Goal: Information Seeking & Learning: Learn about a topic

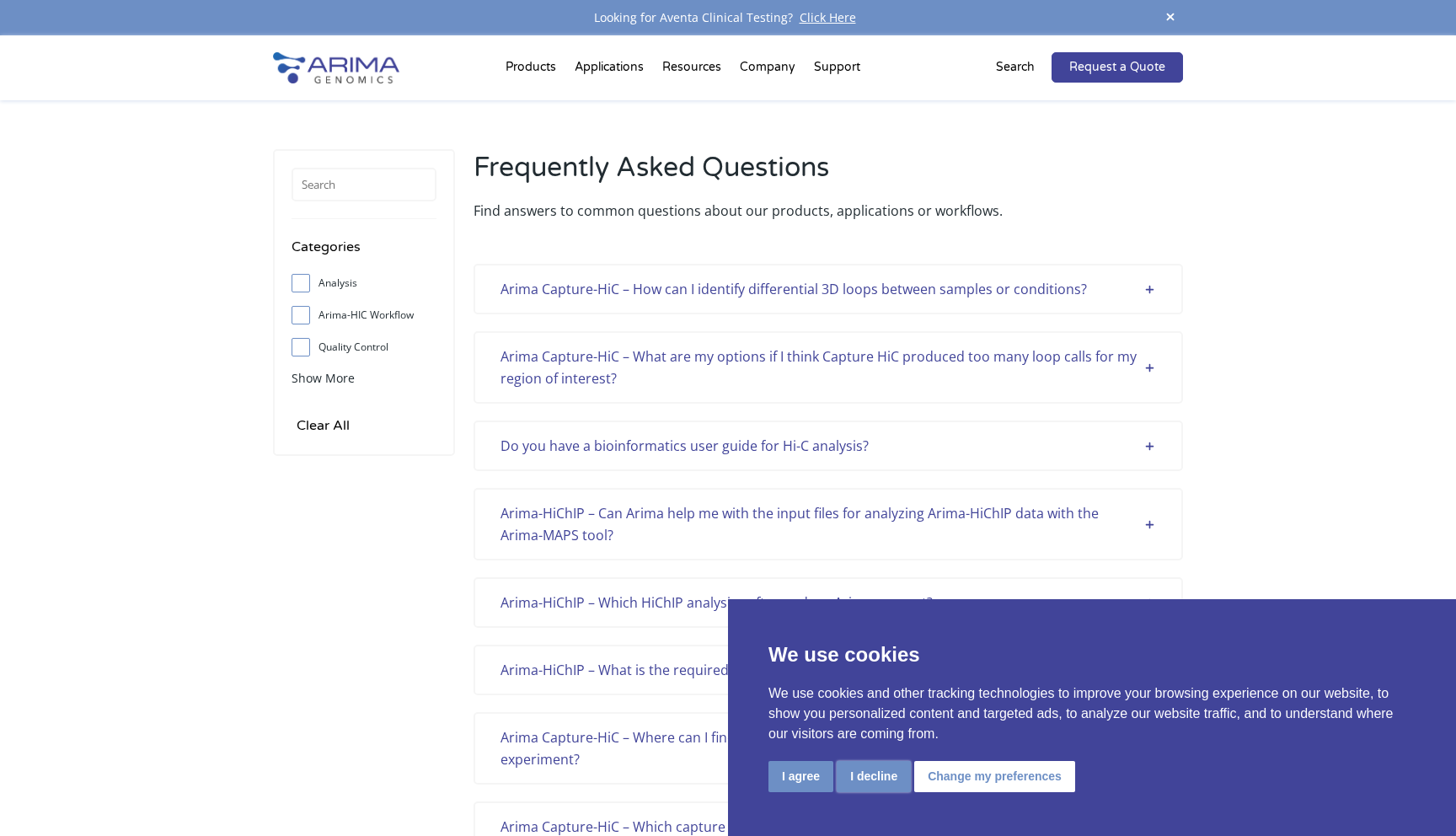
click at [876, 776] on button "I decline" at bounding box center [874, 776] width 74 height 31
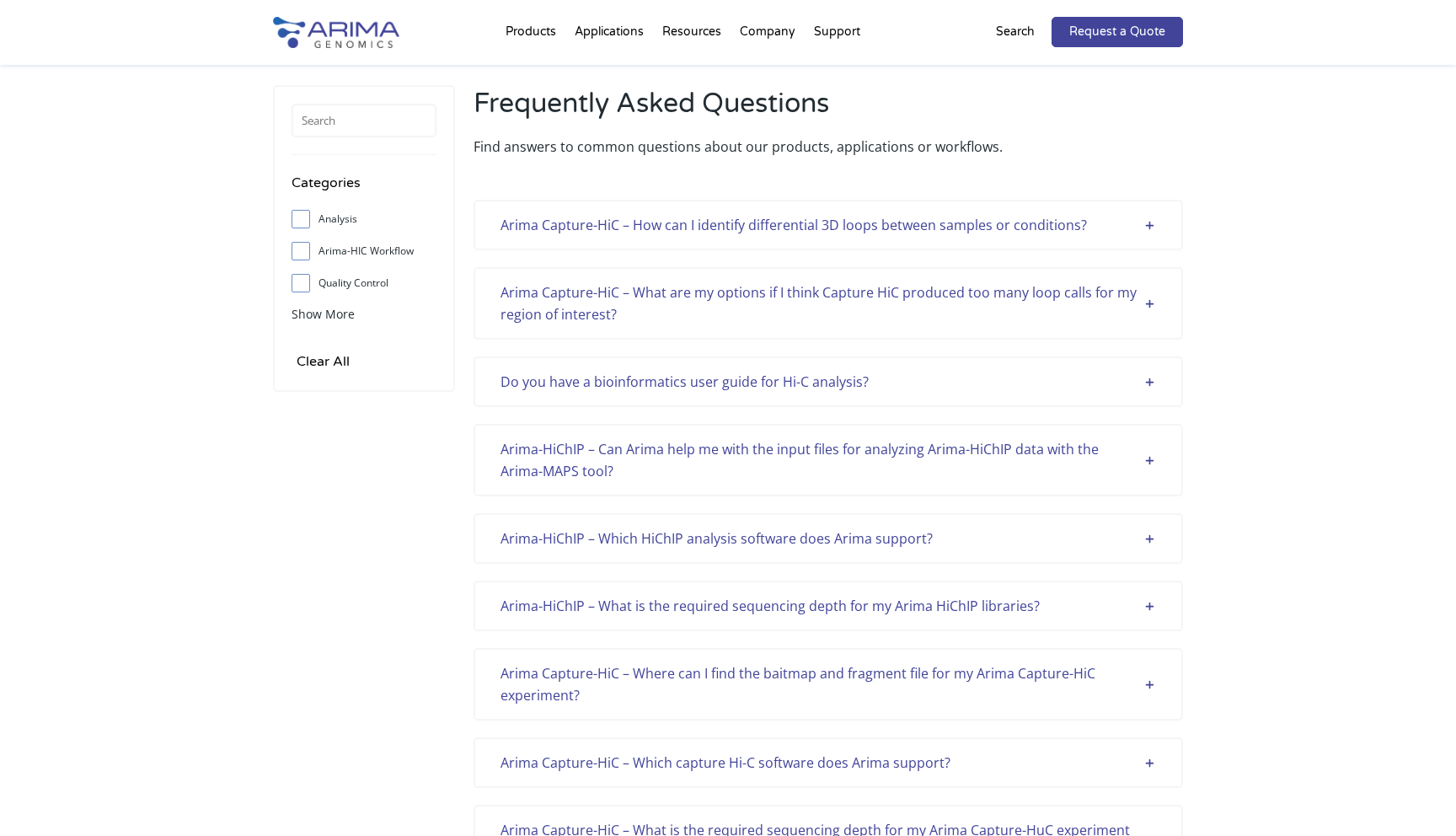
scroll to position [90, 0]
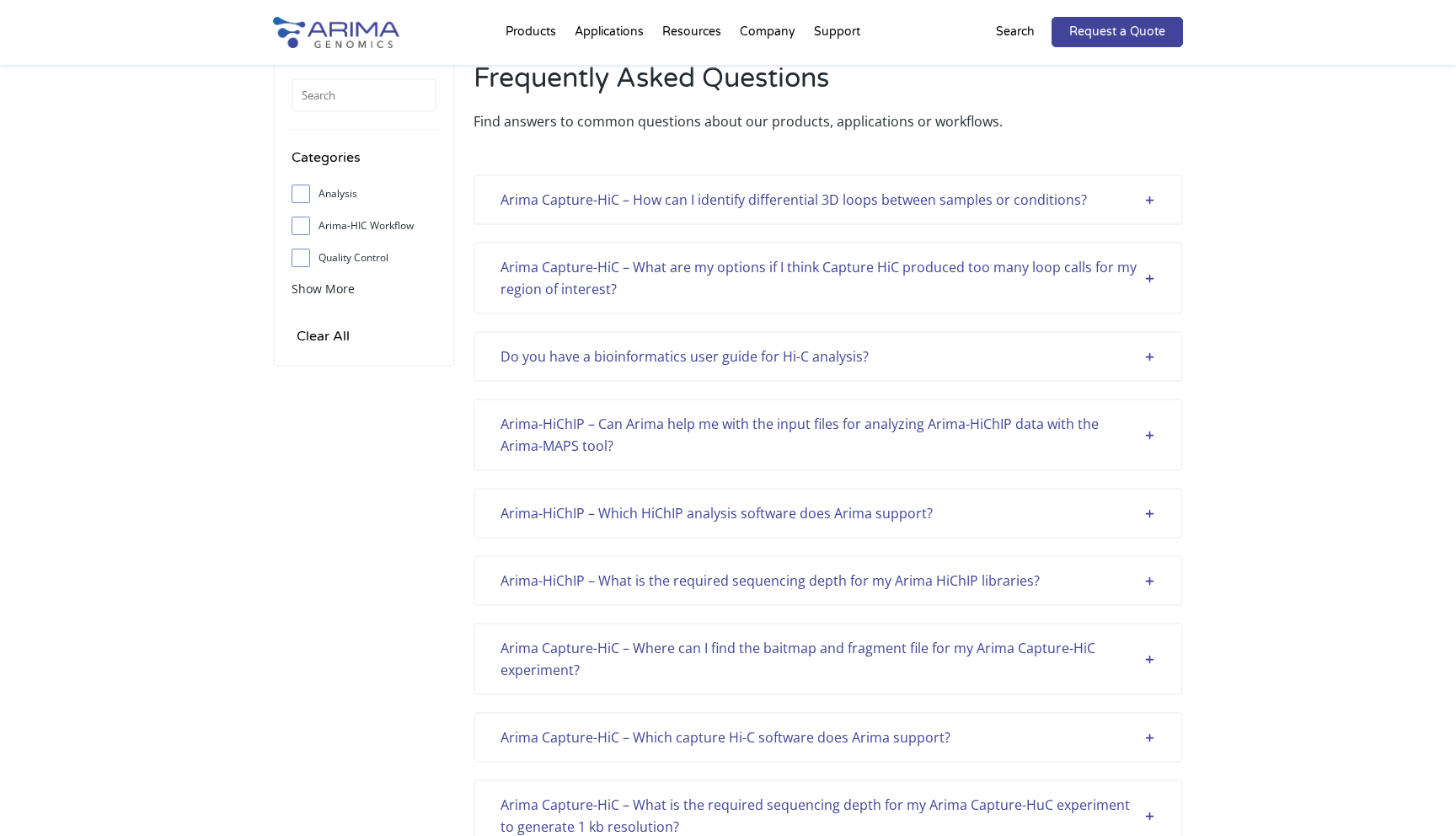
click at [838, 366] on div "Do you have a bioinformatics user guide for Hi-C analysis?" at bounding box center [828, 356] width 656 height 22
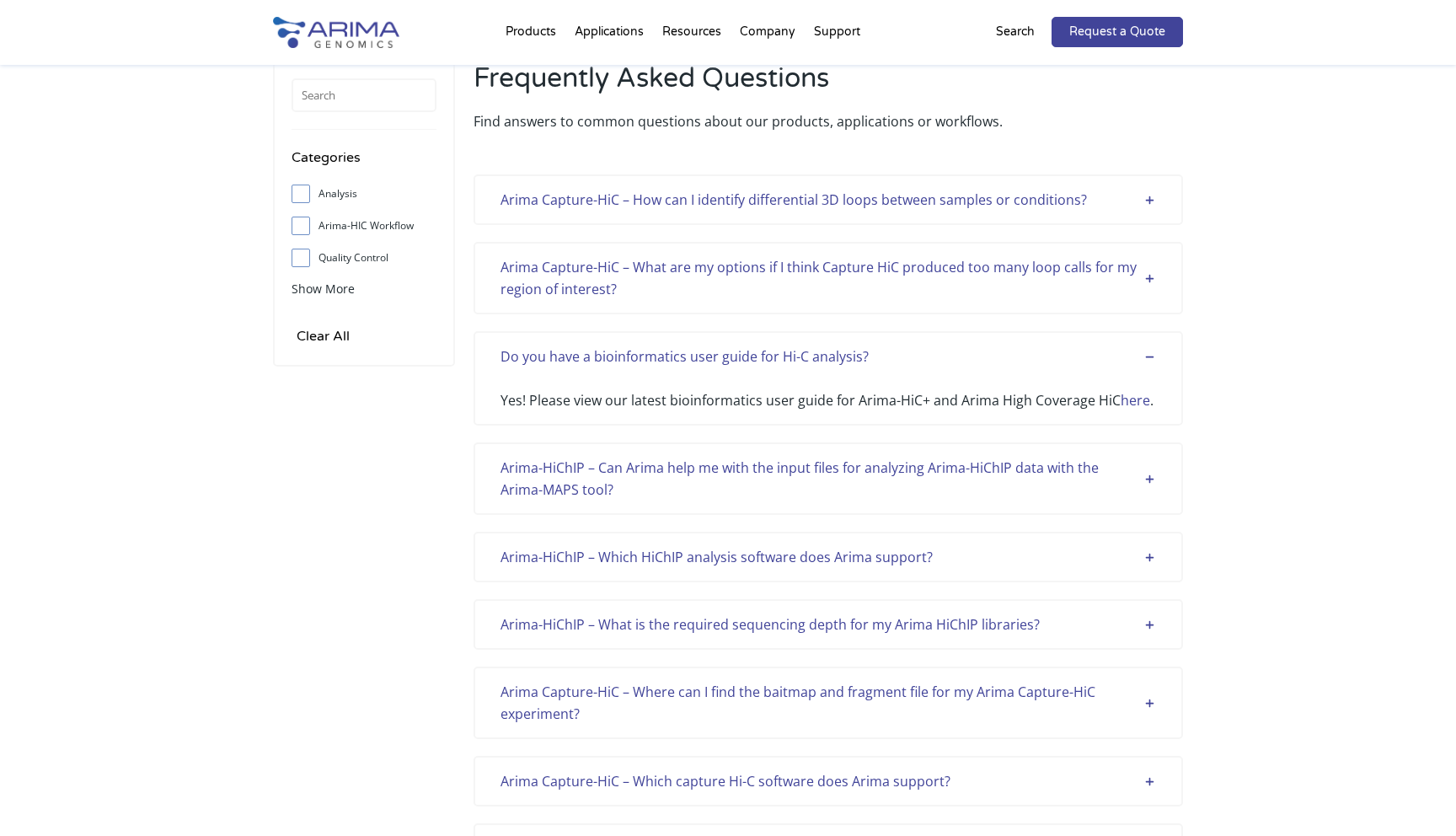
click at [1122, 403] on link "here" at bounding box center [1135, 400] width 29 height 18
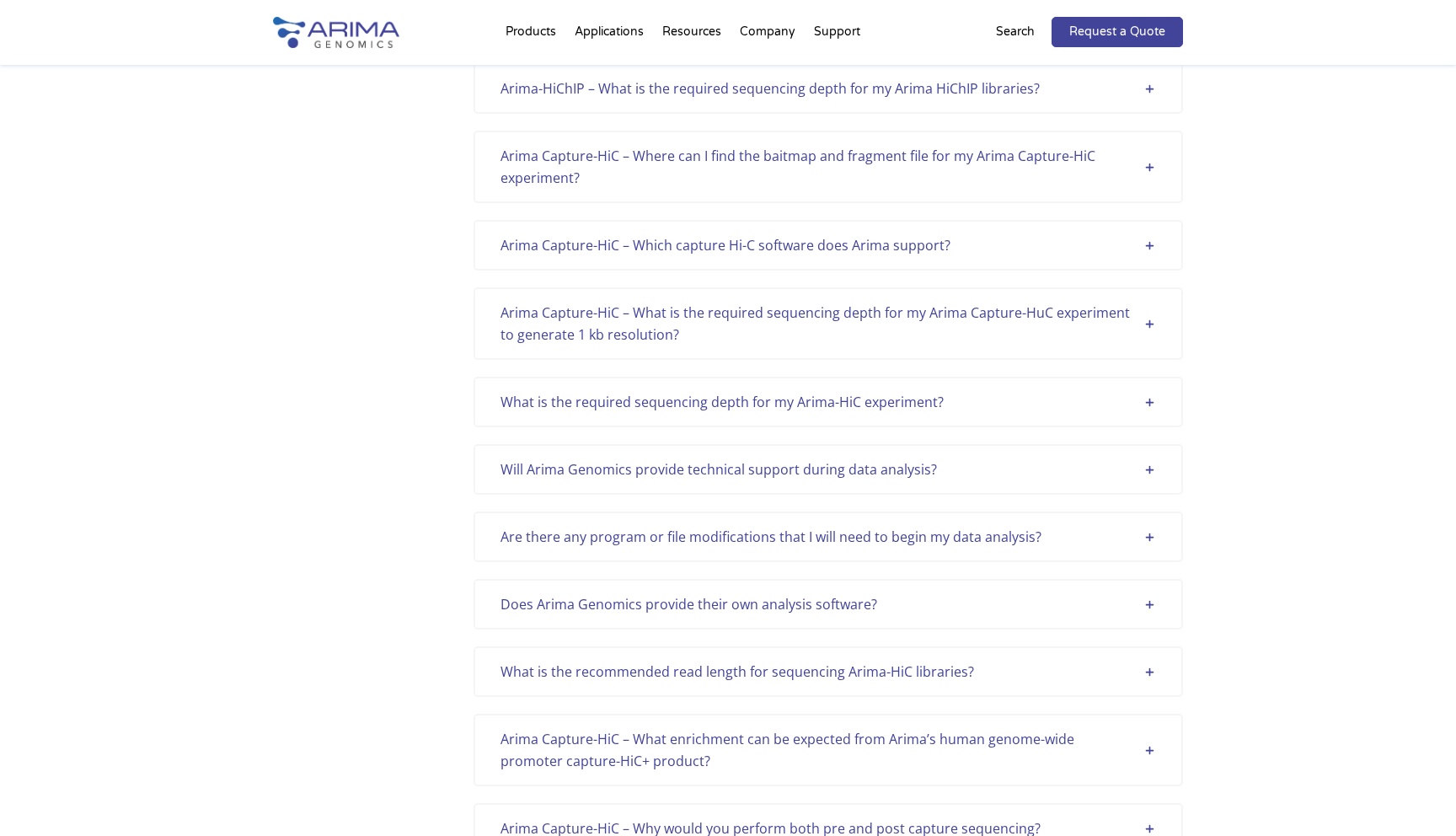
scroll to position [626, 0]
click at [931, 339] on div "Arima Capture-HiC – What is the required sequencing depth for my Arima Capture-…" at bounding box center [828, 322] width 656 height 44
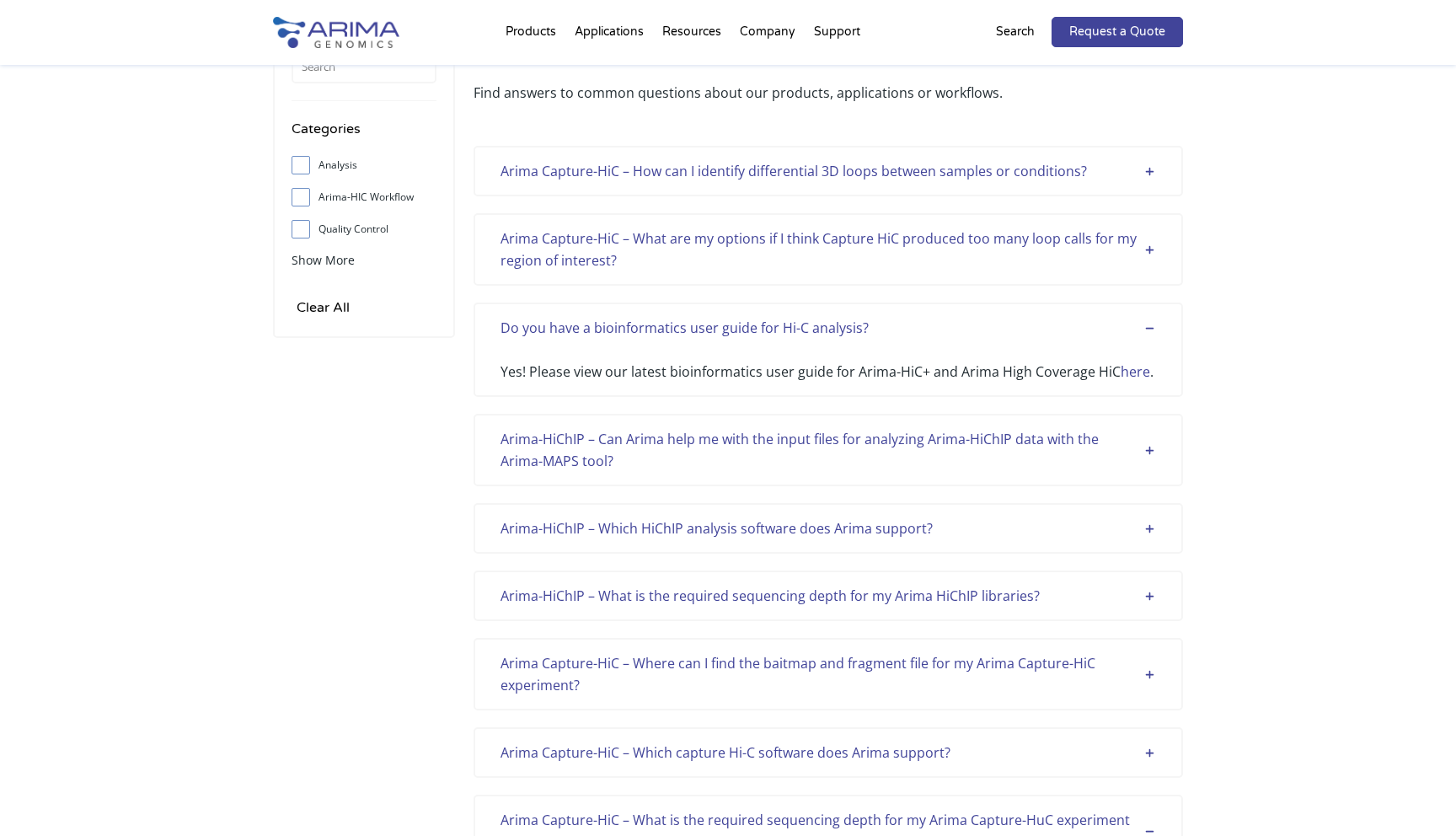
scroll to position [0, 0]
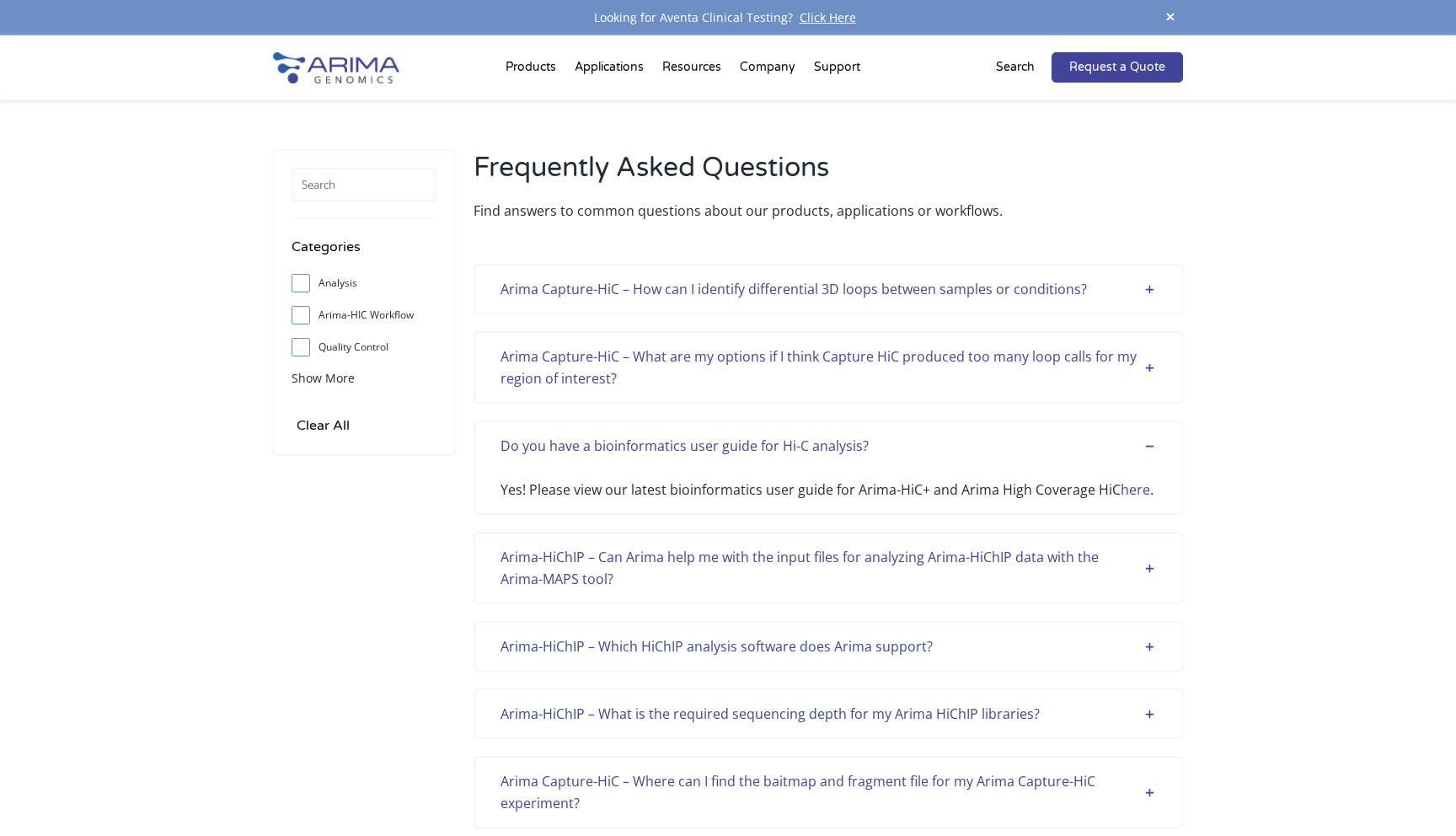
click at [285, 276] on div "Categories Analysis Arima-HIC Workflow Quality Control Sample Support Show More…" at bounding box center [364, 302] width 182 height 307
click at [302, 283] on input "Analysis" at bounding box center [300, 283] width 11 height 11
checkbox input "true"
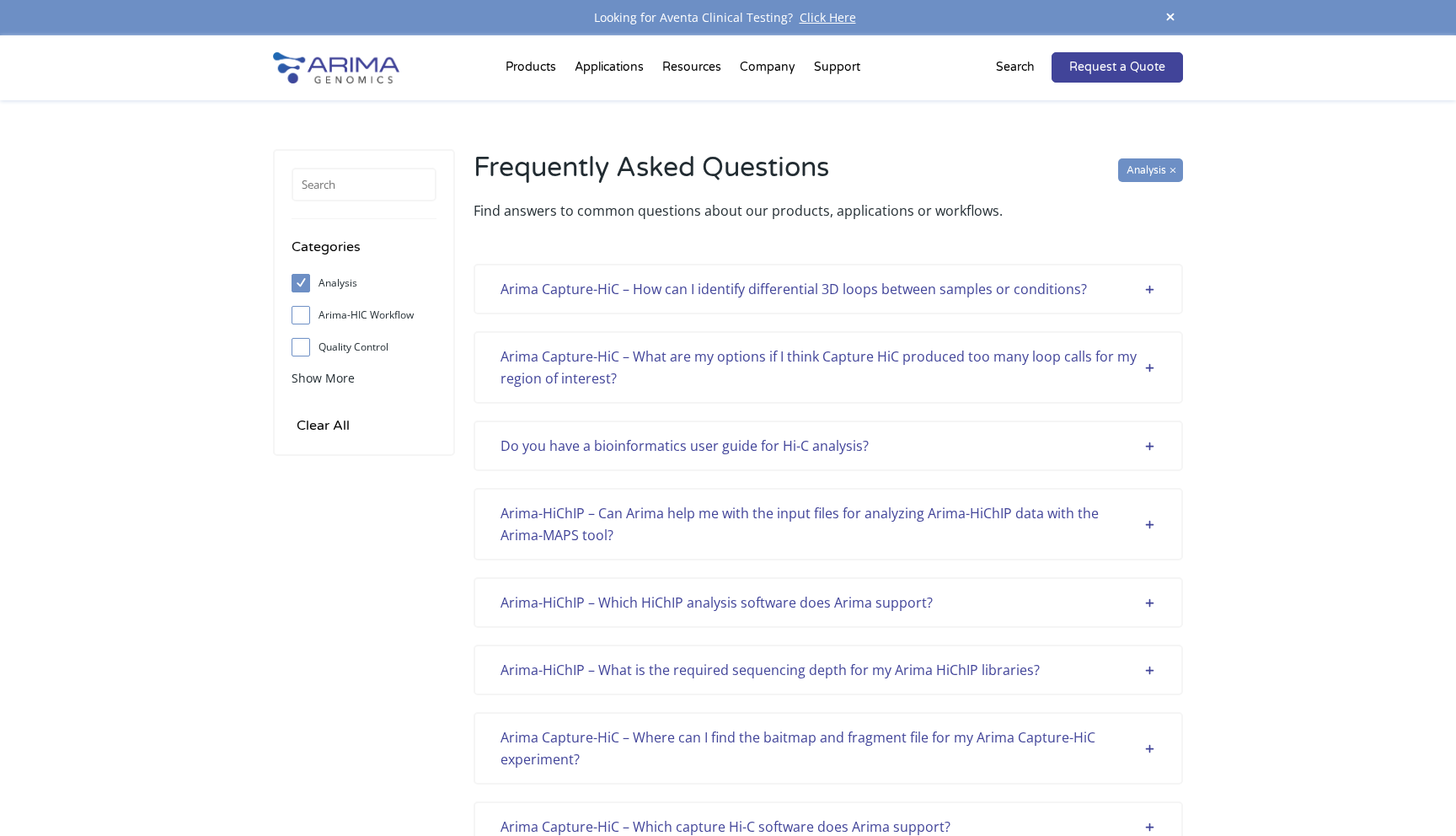
click at [889, 440] on div "Do you have a bioinformatics user guide for Hi-C analysis?" at bounding box center [828, 446] width 656 height 22
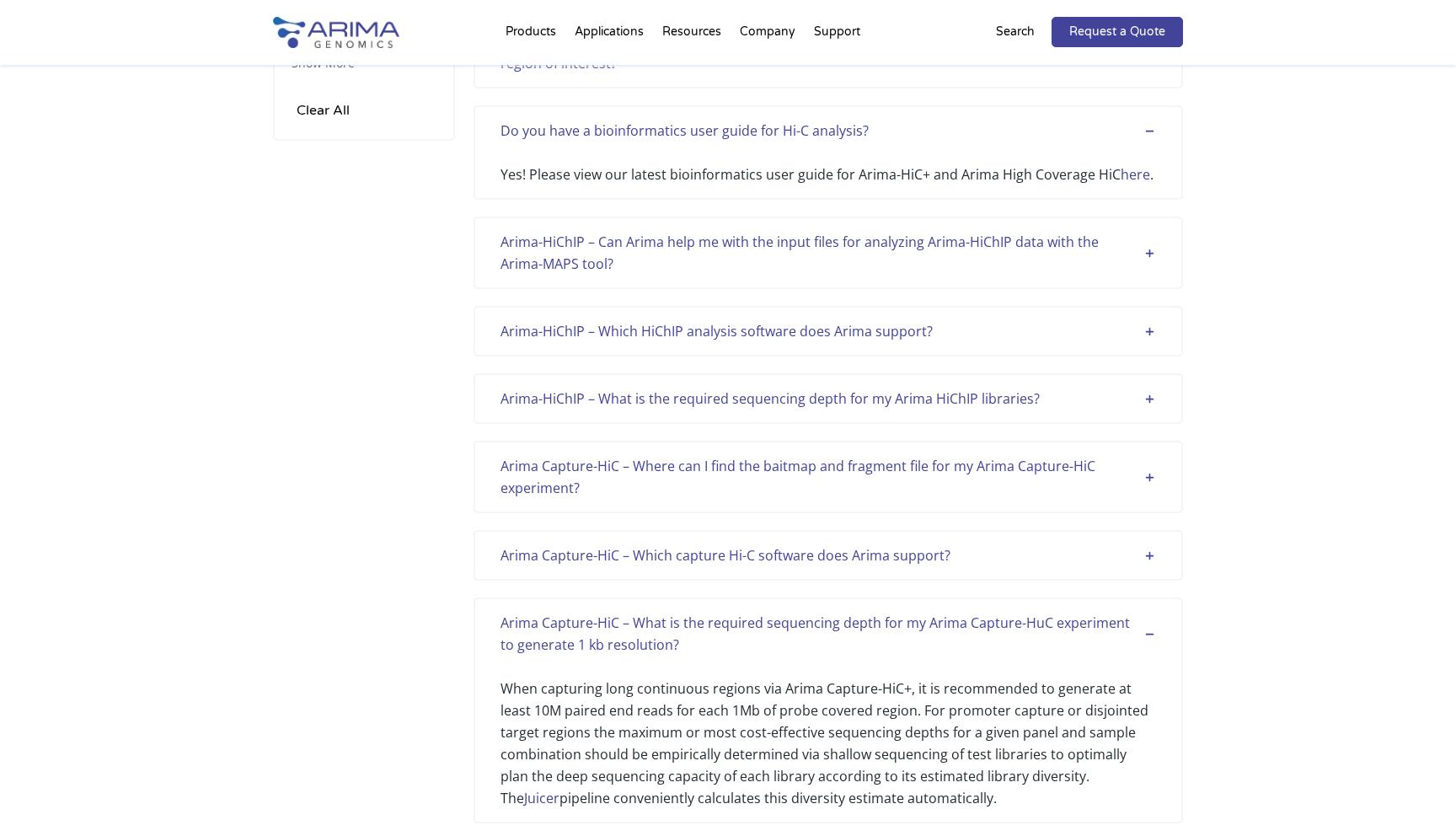
scroll to position [326, 0]
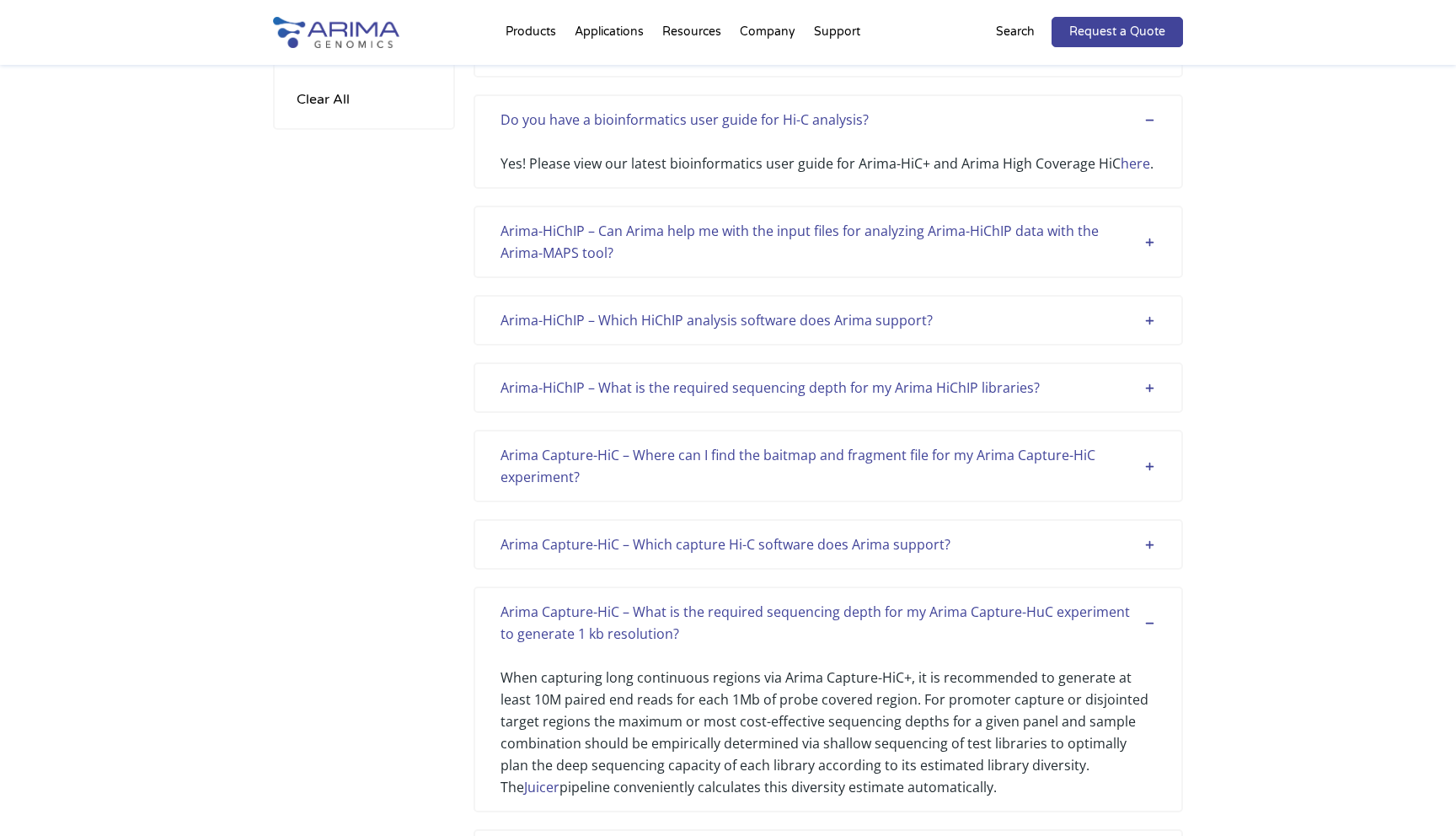
click at [944, 458] on div "Arima Capture-HiC – Where can I find the baitmap and fragment file for my Arima…" at bounding box center [828, 466] width 656 height 44
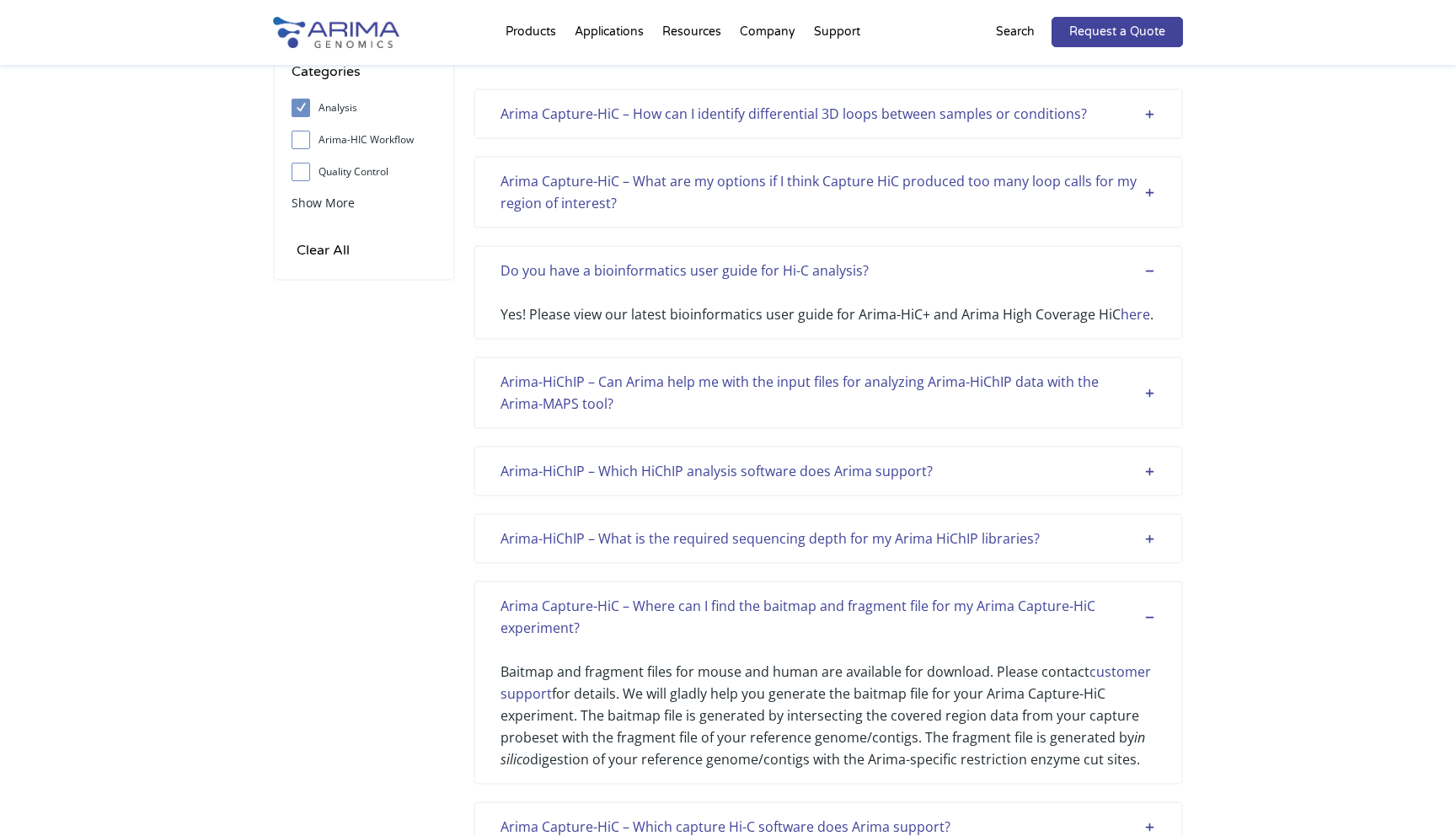
scroll to position [0, 0]
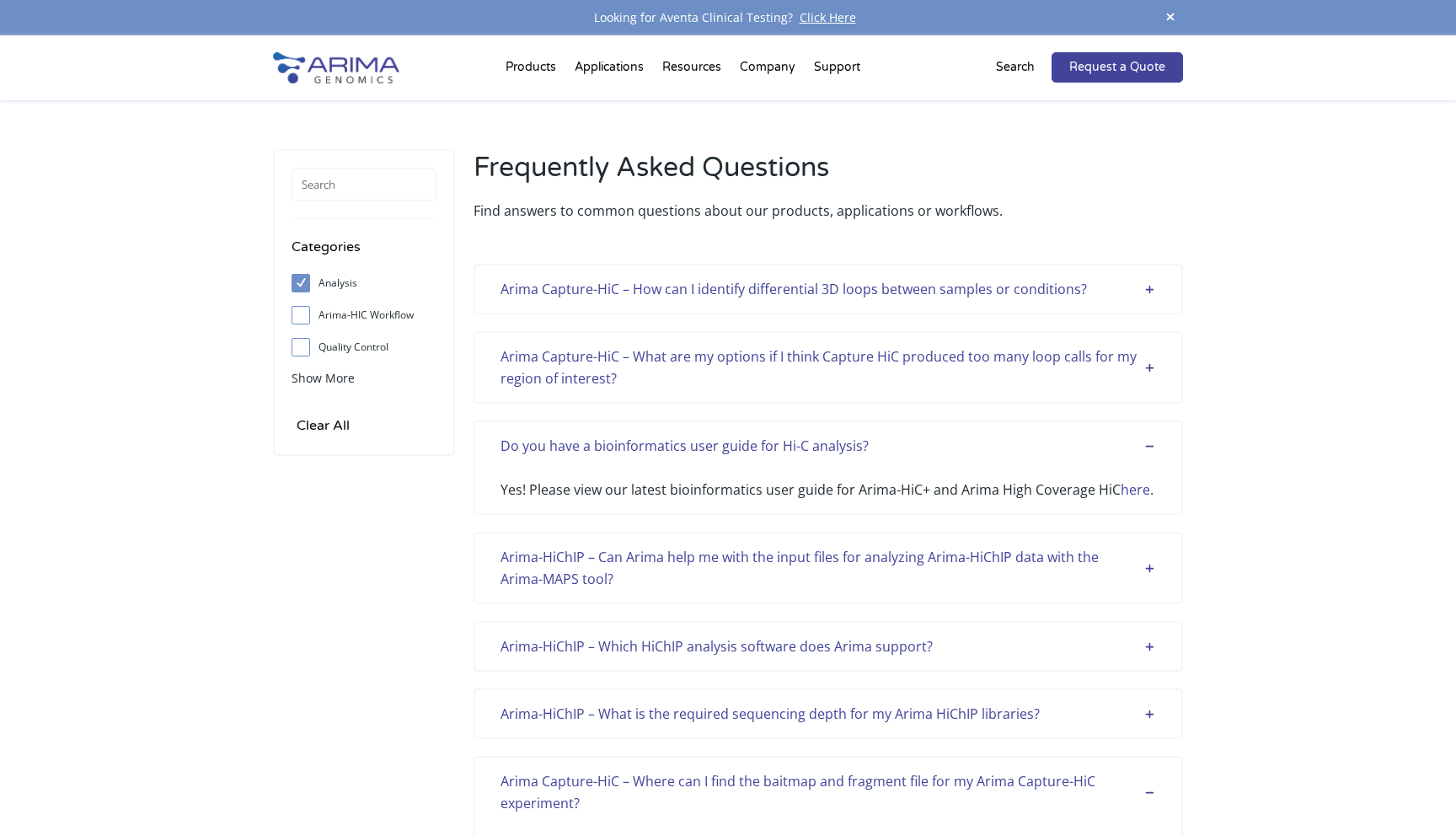
click at [337, 59] on img at bounding box center [336, 68] width 126 height 31
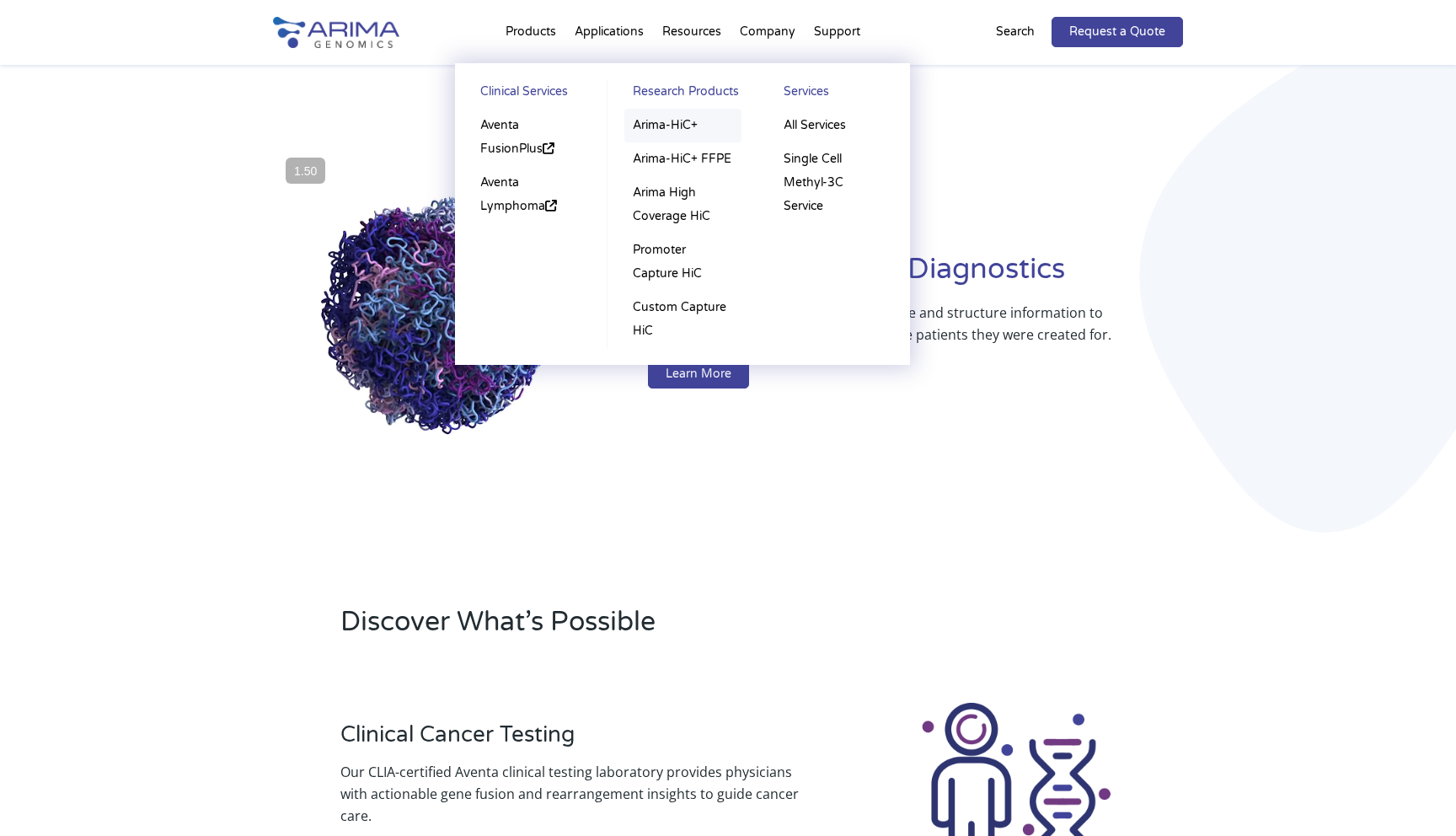
click at [668, 119] on link "Arima-HiC+" at bounding box center [683, 125] width 117 height 34
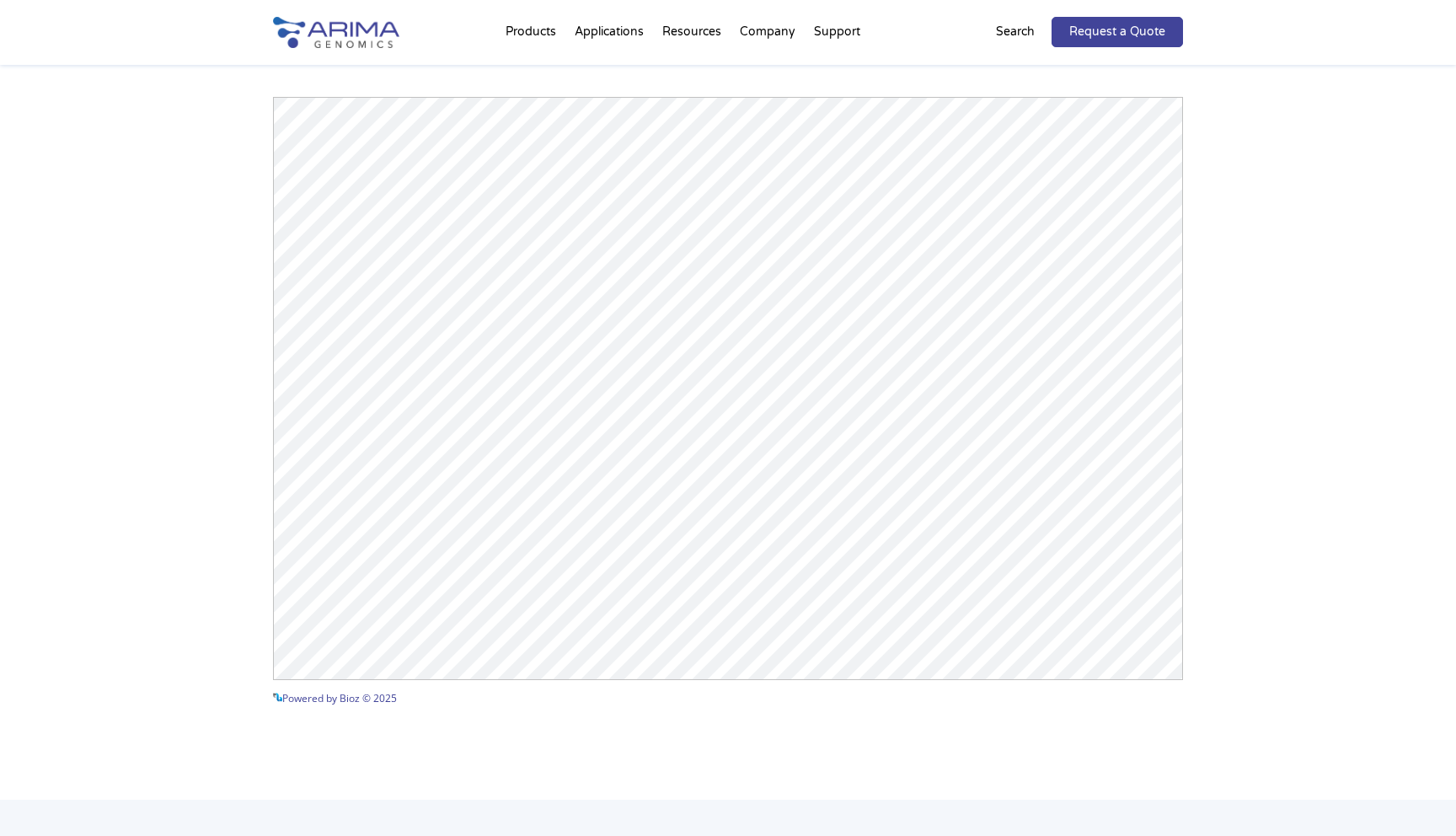
scroll to position [2313, 0]
